Goal: Navigation & Orientation: Find specific page/section

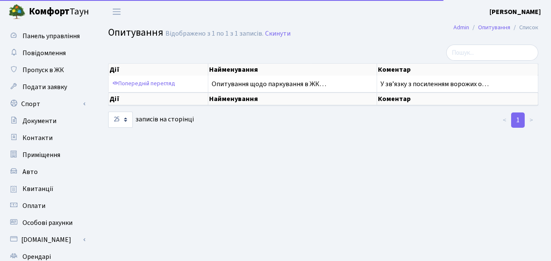
select select "25"
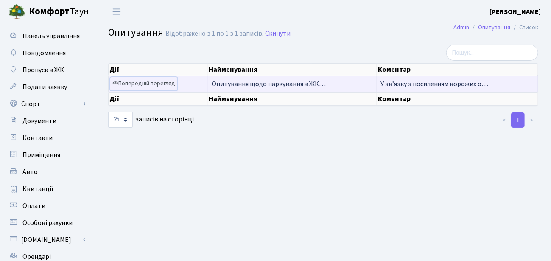
click at [146, 83] on link "Попередній перегляд" at bounding box center [143, 83] width 67 height 13
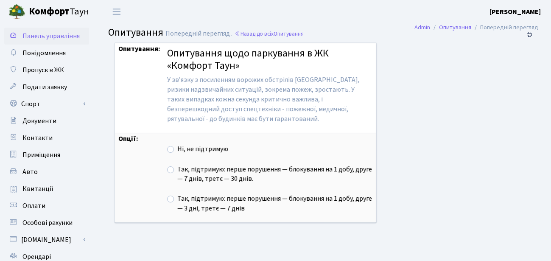
click at [39, 34] on span "Панель управління" at bounding box center [50, 35] width 57 height 9
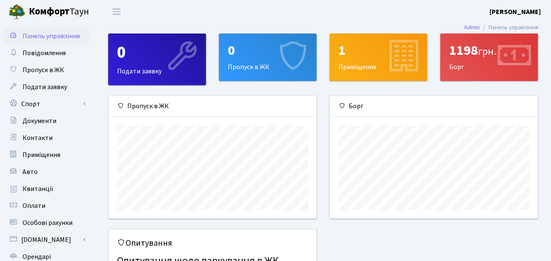
scroll to position [122, 208]
click at [149, 64] on div "0 Подати заявку" at bounding box center [157, 59] width 97 height 51
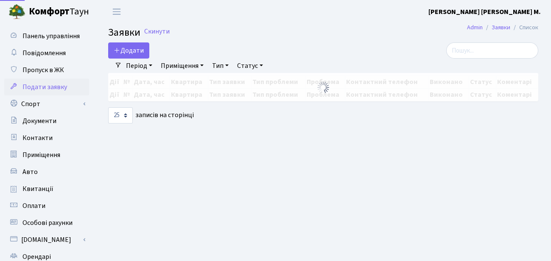
select select "25"
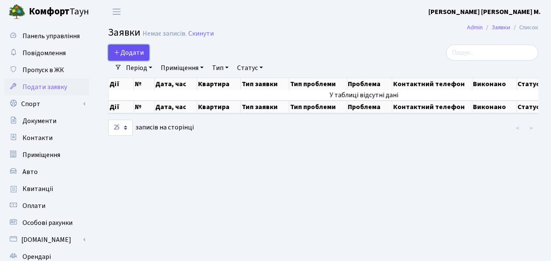
click at [121, 51] on span "Додати" at bounding box center [129, 52] width 30 height 9
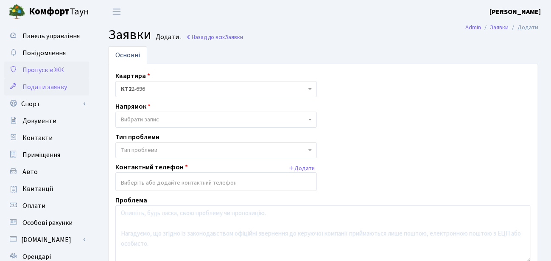
click at [34, 68] on span "Пропуск в ЖК" at bounding box center [43, 69] width 42 height 9
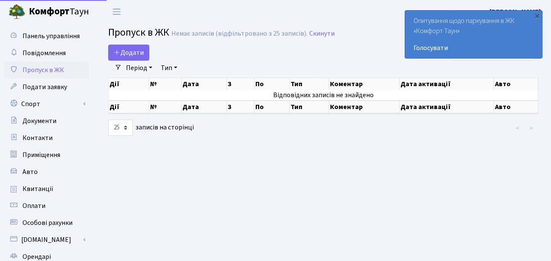
select select "25"
click at [124, 51] on span "Додати" at bounding box center [129, 52] width 30 height 9
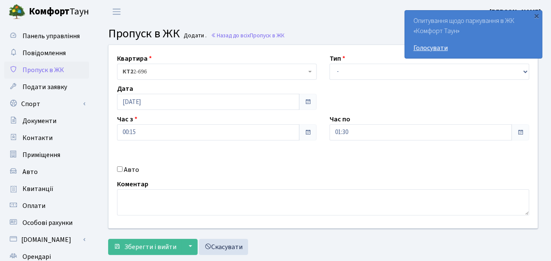
click at [441, 50] on link "Голосувати" at bounding box center [473, 48] width 120 height 10
click at [538, 16] on div "×" at bounding box center [536, 15] width 8 height 8
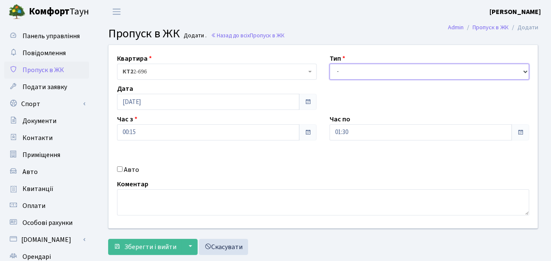
click at [450, 70] on select "- Доставка Таксі Гості Сервіс" at bounding box center [429, 72] width 200 height 16
click at [31, 102] on link "Спорт" at bounding box center [46, 103] width 85 height 17
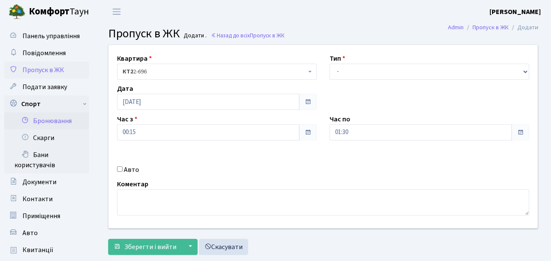
click at [41, 120] on link "Бронювання" at bounding box center [46, 120] width 85 height 17
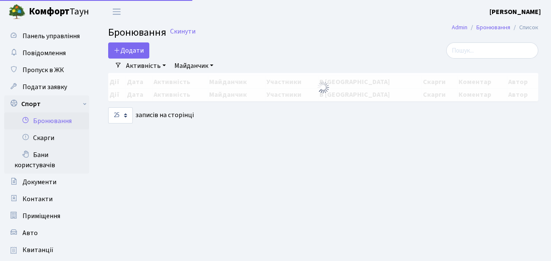
select select "25"
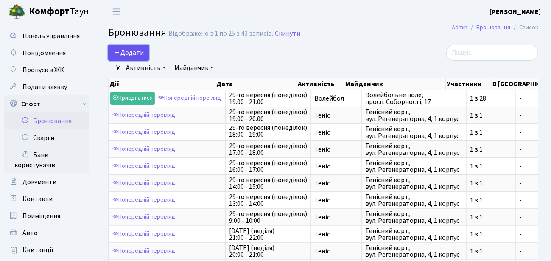
click at [125, 53] on button "Додати" at bounding box center [128, 53] width 41 height 16
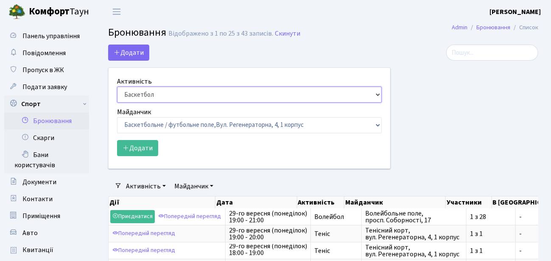
click at [158, 94] on select "Баскетбол Волейбол Йога Катання на роликах Настільний теніс Теніс Футбол Фітнес" at bounding box center [249, 94] width 265 height 16
click at [46, 138] on link "Скарги" at bounding box center [46, 137] width 85 height 17
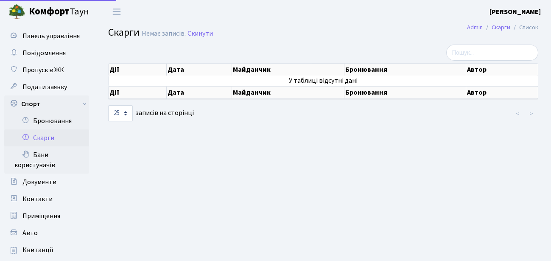
select select "25"
click at [51, 120] on link "Бронювання" at bounding box center [46, 120] width 85 height 17
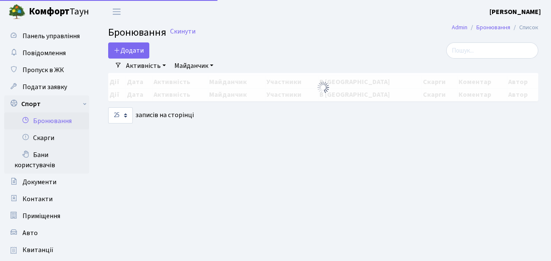
select select "25"
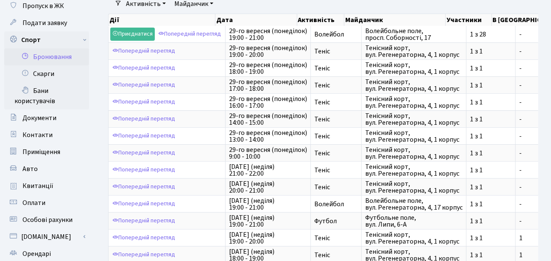
scroll to position [68, 0]
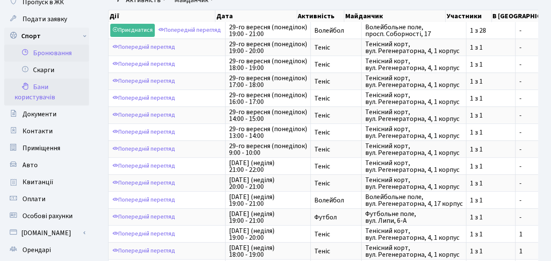
click at [36, 97] on link "Бани користувачів" at bounding box center [46, 91] width 85 height 27
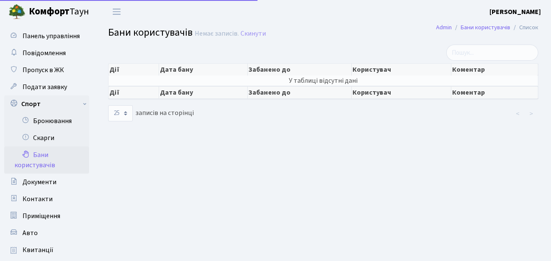
select select "25"
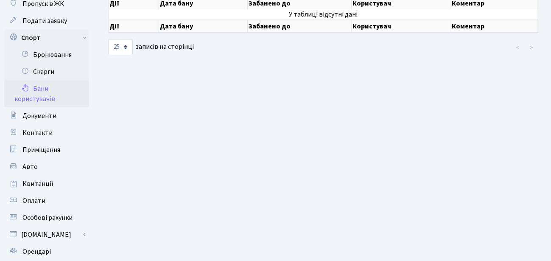
scroll to position [102, 0]
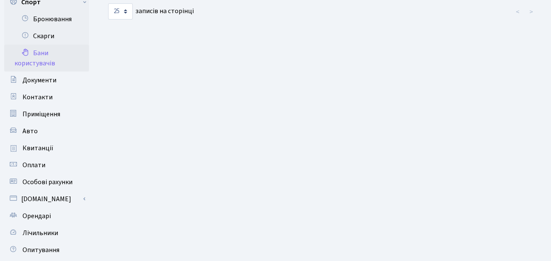
click at [36, 97] on span "Контакти" at bounding box center [37, 96] width 30 height 9
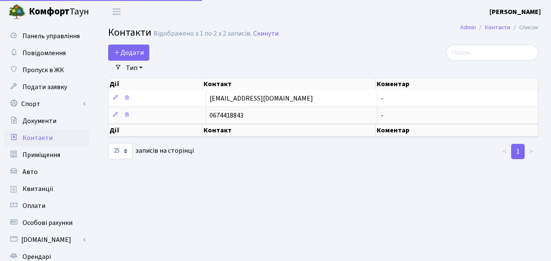
select select "25"
click at [37, 152] on span "Приміщення" at bounding box center [41, 154] width 38 height 9
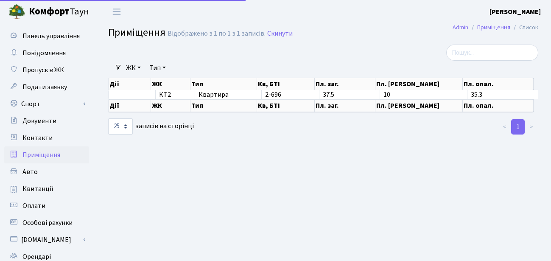
select select "25"
click at [39, 173] on link "Авто" at bounding box center [46, 171] width 85 height 17
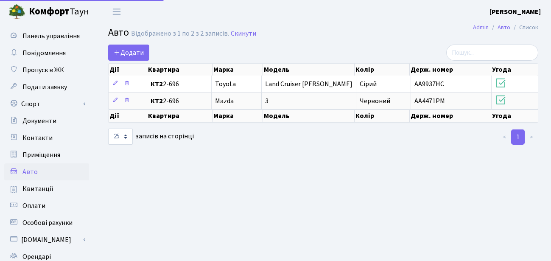
select select "25"
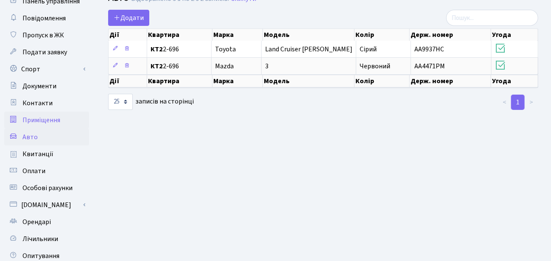
scroll to position [68, 0]
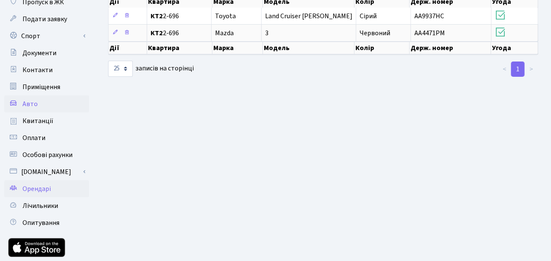
click at [31, 186] on span "Орендарі" at bounding box center [36, 188] width 28 height 9
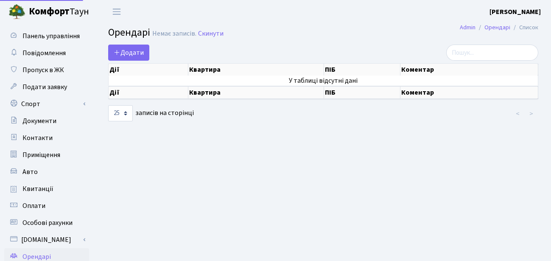
select select "25"
click at [132, 53] on span "Додати" at bounding box center [129, 52] width 30 height 9
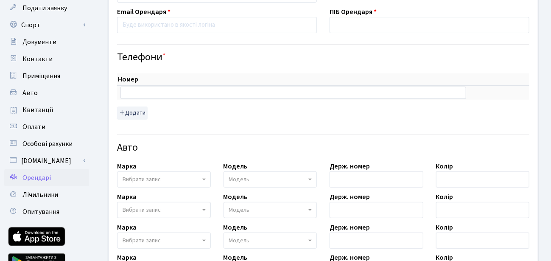
scroll to position [102, 0]
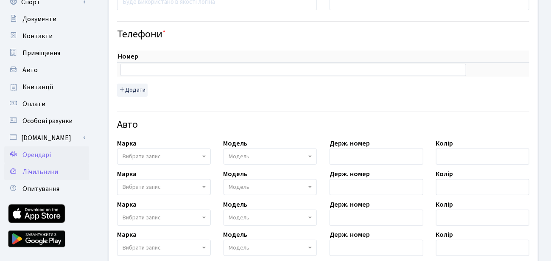
click at [31, 170] on span "Лічильники" at bounding box center [40, 171] width 36 height 9
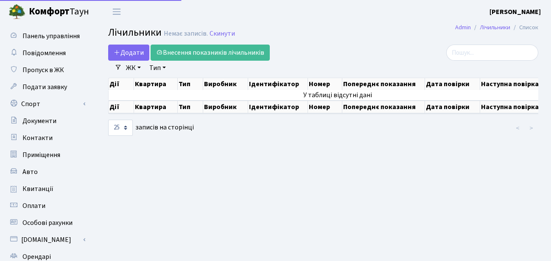
select select "25"
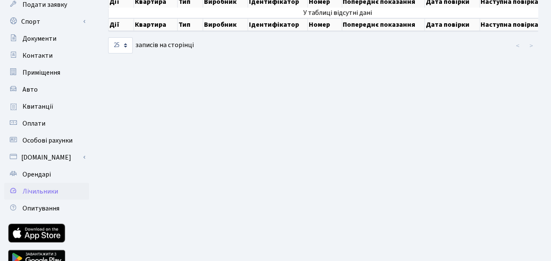
scroll to position [121, 0]
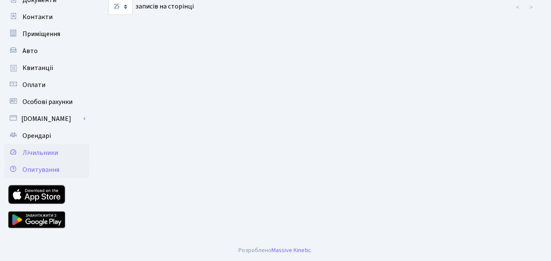
click at [32, 170] on span "Опитування" at bounding box center [40, 169] width 37 height 9
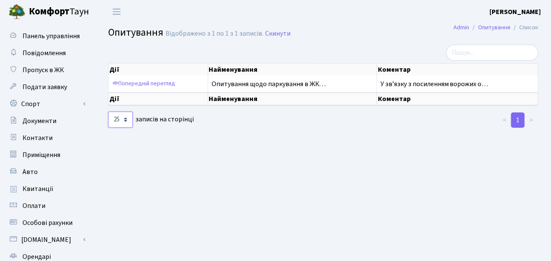
click at [125, 119] on select "10 25 50 100 250 500 1,000" at bounding box center [120, 119] width 25 height 16
select select "100"
click at [108, 111] on select "10 25 50 100 250 500 1,000" at bounding box center [120, 119] width 25 height 16
